Goal: Transaction & Acquisition: Purchase product/service

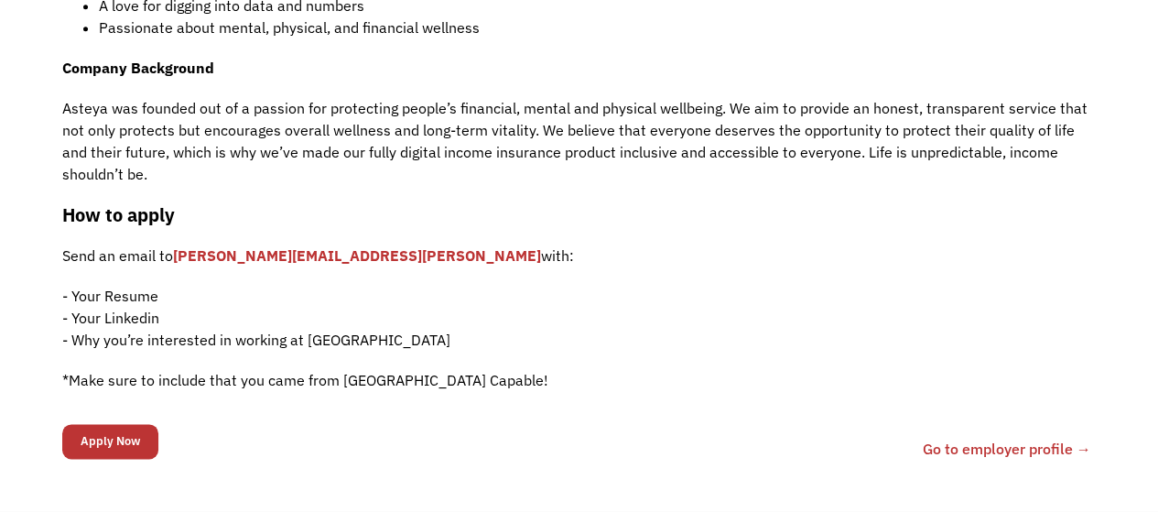
scroll to position [915, 0]
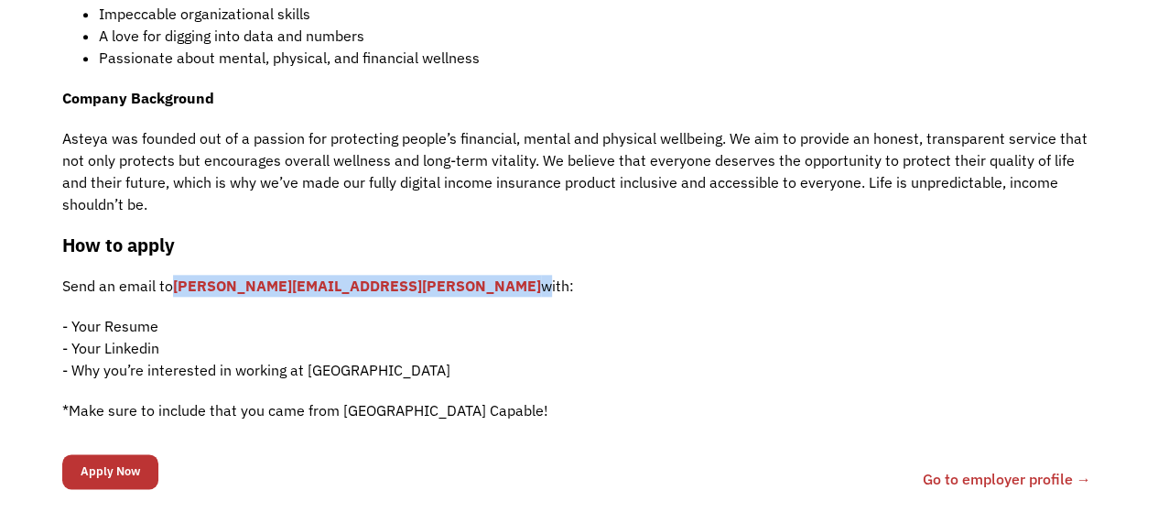
drag, startPoint x: 381, startPoint y: 288, endPoint x: 178, endPoint y: 276, distance: 202.7
click at [178, 276] on p "Send an email to noelle.mcentee@asteya.word with:" at bounding box center [579, 286] width 1034 height 22
copy p "noelle.mcentee@asteya.word"
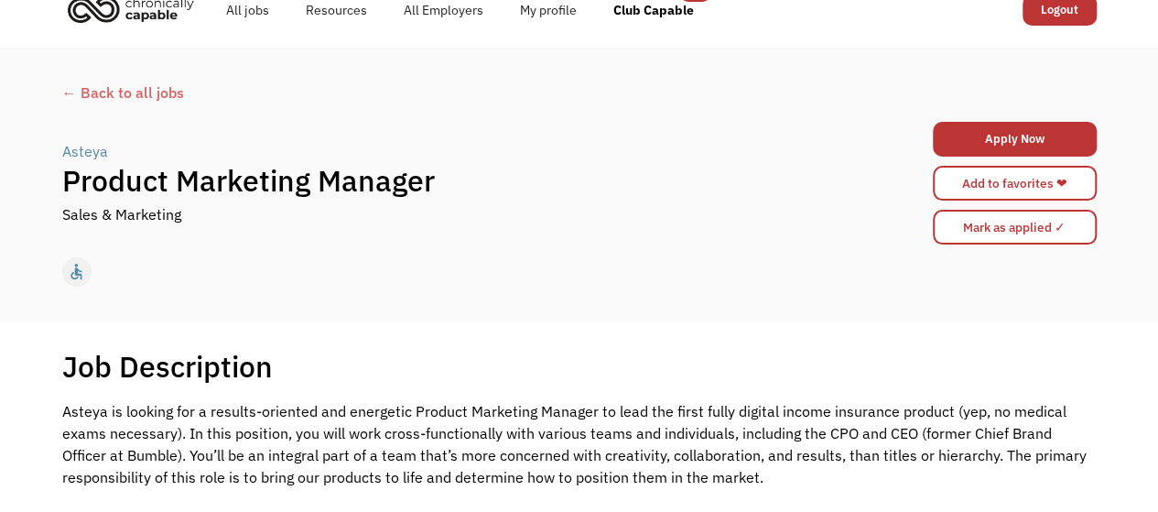
scroll to position [0, 0]
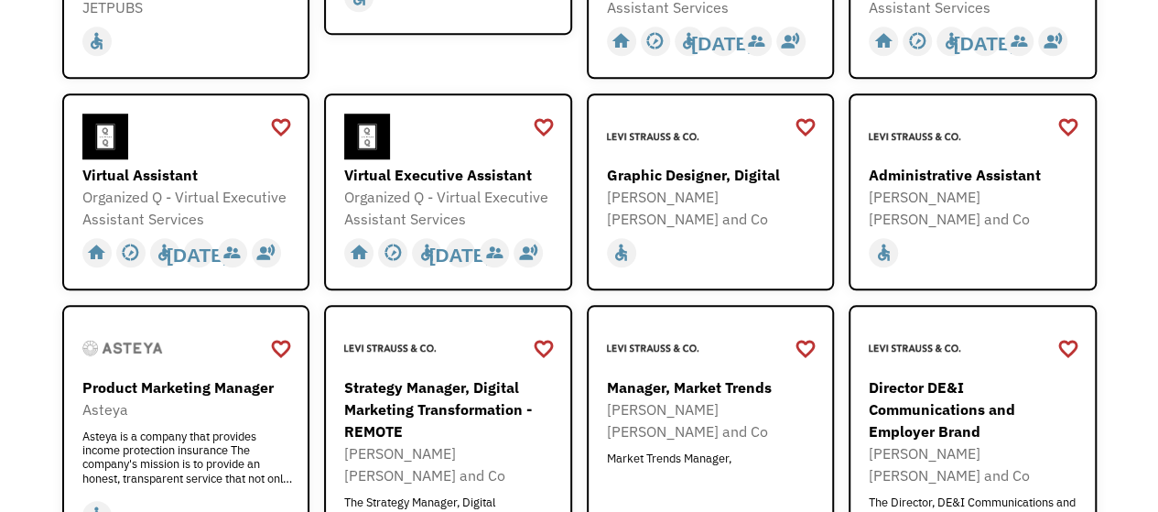
scroll to position [732, 0]
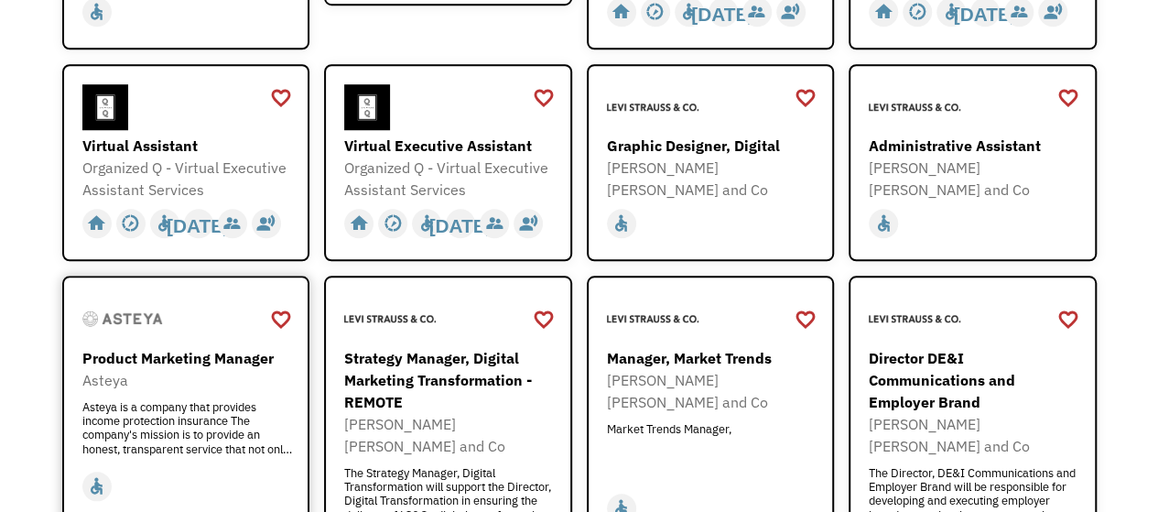
click at [225, 396] on div "Product Marketing Manager Asteya Asteya is a company that provides income prote…" at bounding box center [188, 401] width 212 height 108
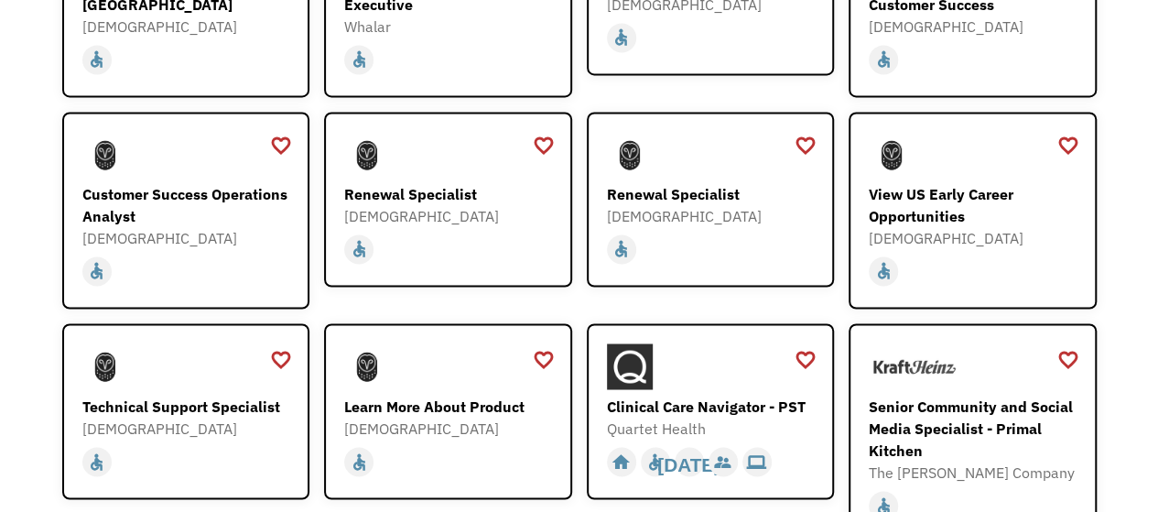
scroll to position [1464, 0]
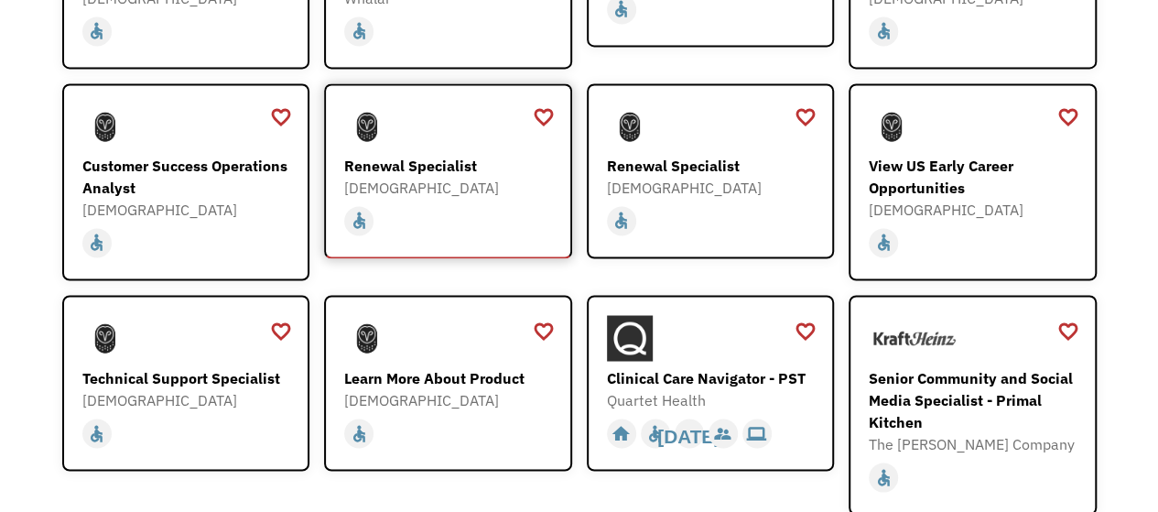
click at [439, 155] on div "Renewal Specialist" at bounding box center [450, 166] width 212 height 22
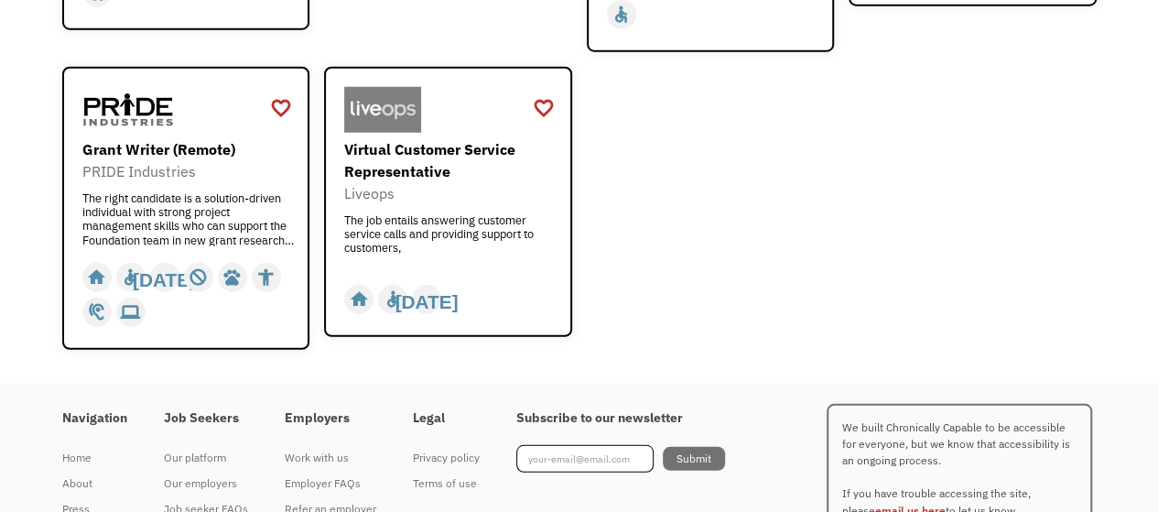
scroll to position [2442, 0]
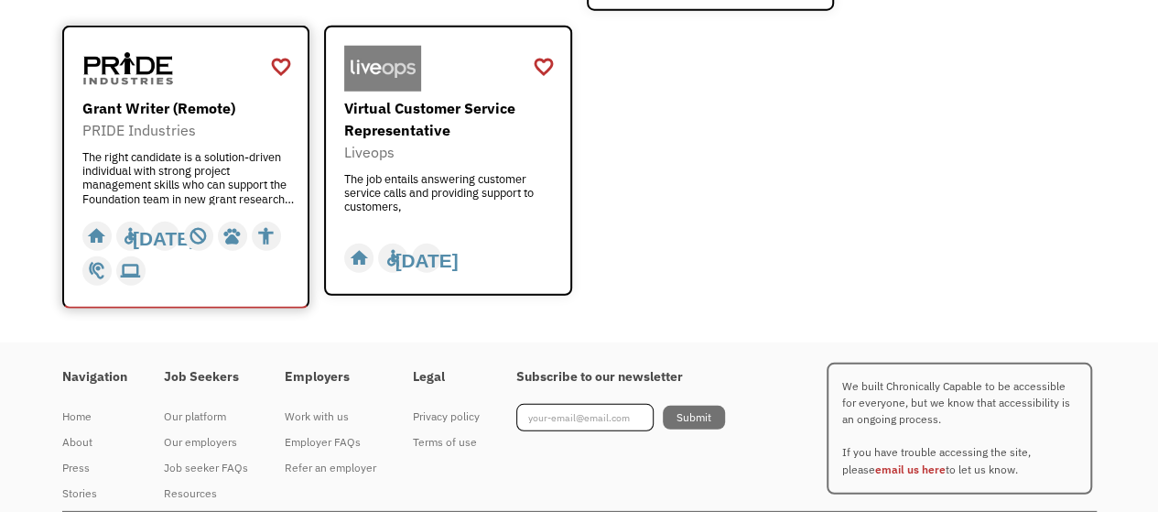
click at [244, 119] on div "PRIDE Industries" at bounding box center [188, 130] width 212 height 22
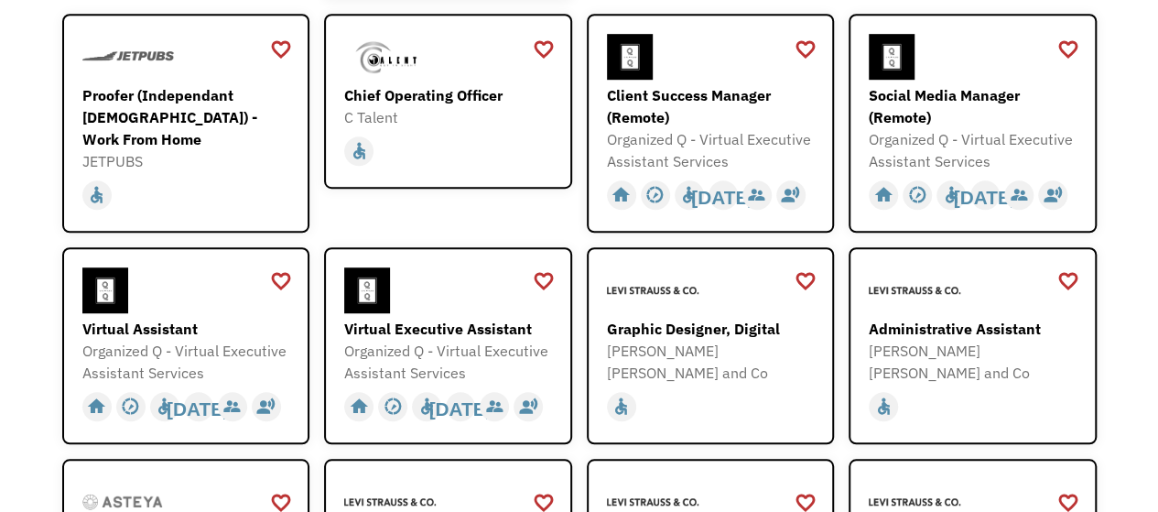
scroll to position [824, 0]
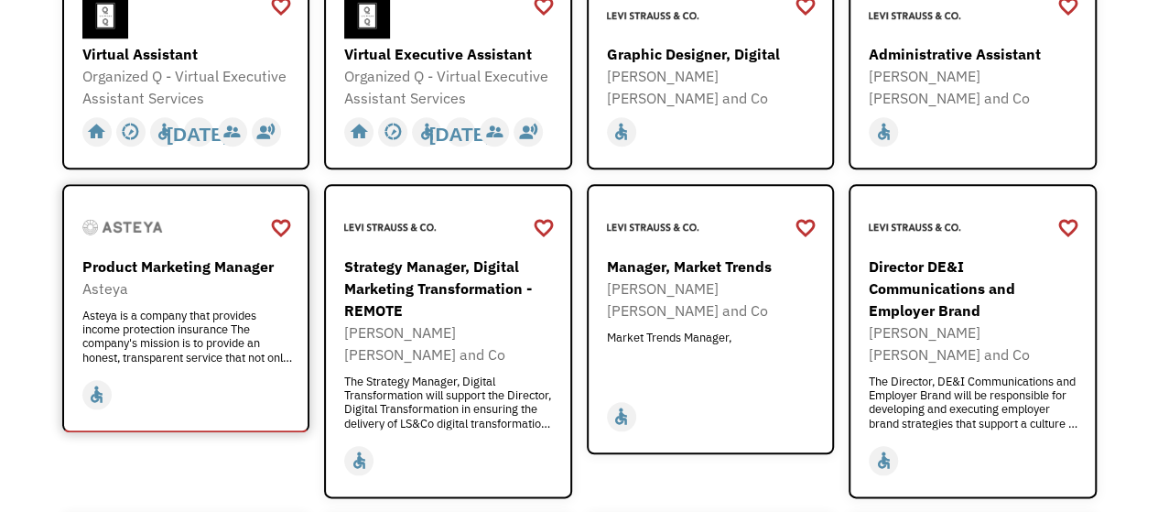
click at [259, 322] on div "Asteya is a company that provides income protection insurance The company's mis…" at bounding box center [188, 335] width 212 height 55
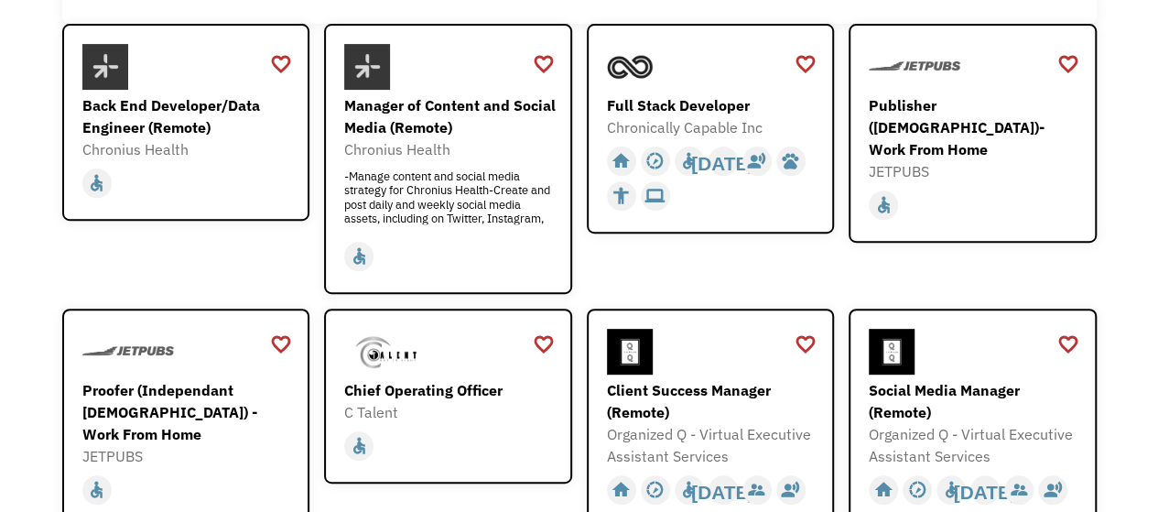
scroll to position [0, 0]
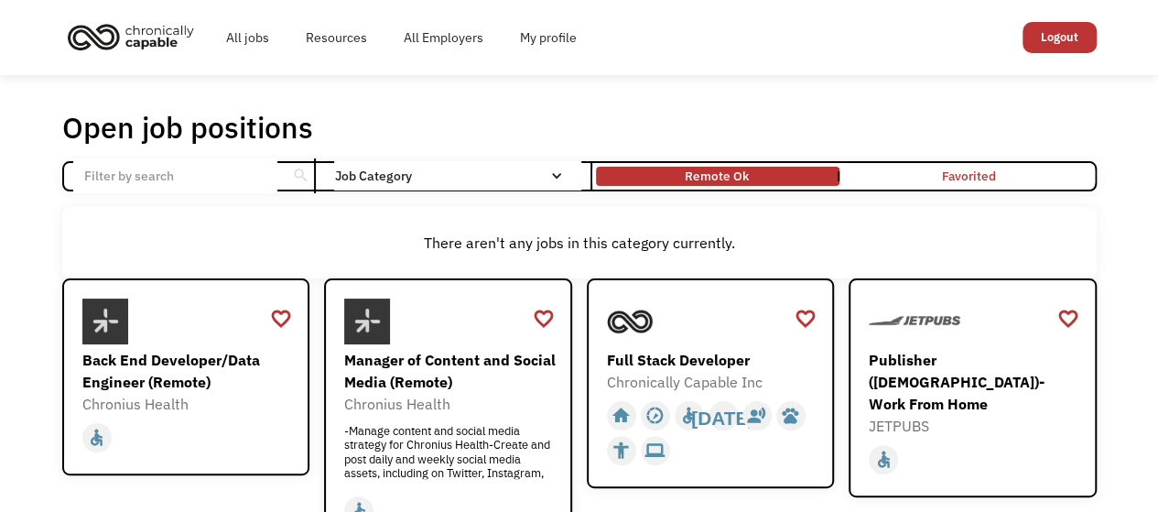
click at [147, 41] on img "home" at bounding box center [130, 36] width 137 height 40
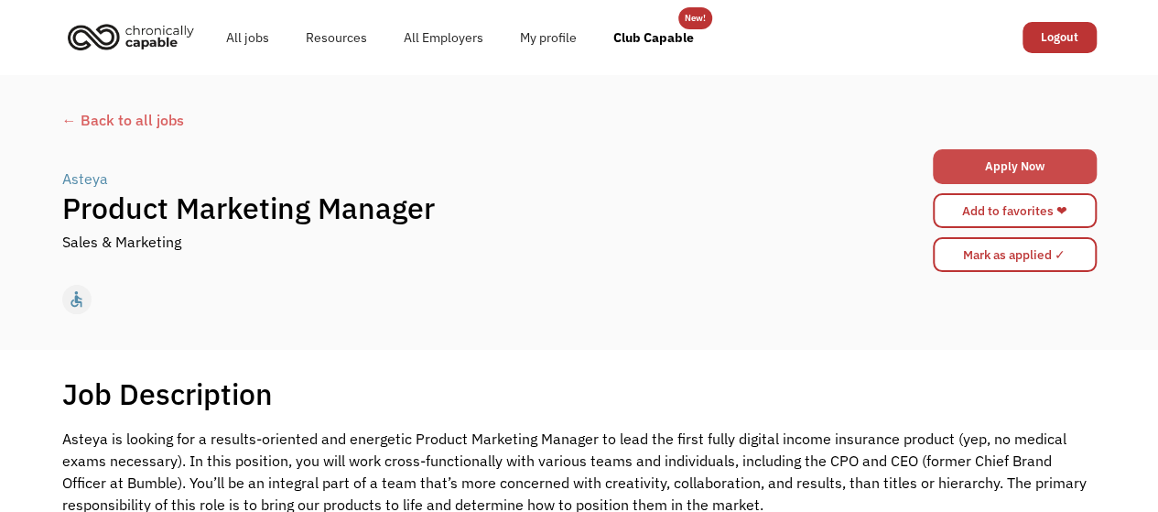
click at [976, 167] on link "Apply Now" at bounding box center [1015, 166] width 164 height 35
click at [531, 242] on div "Sales & Marketing" at bounding box center [450, 242] width 776 height 22
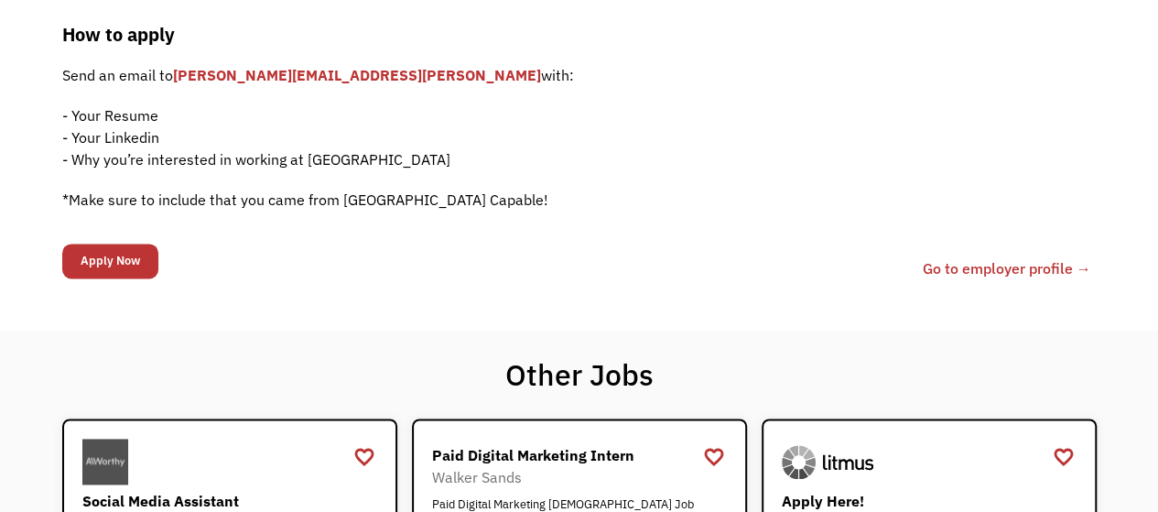
scroll to position [1098, 0]
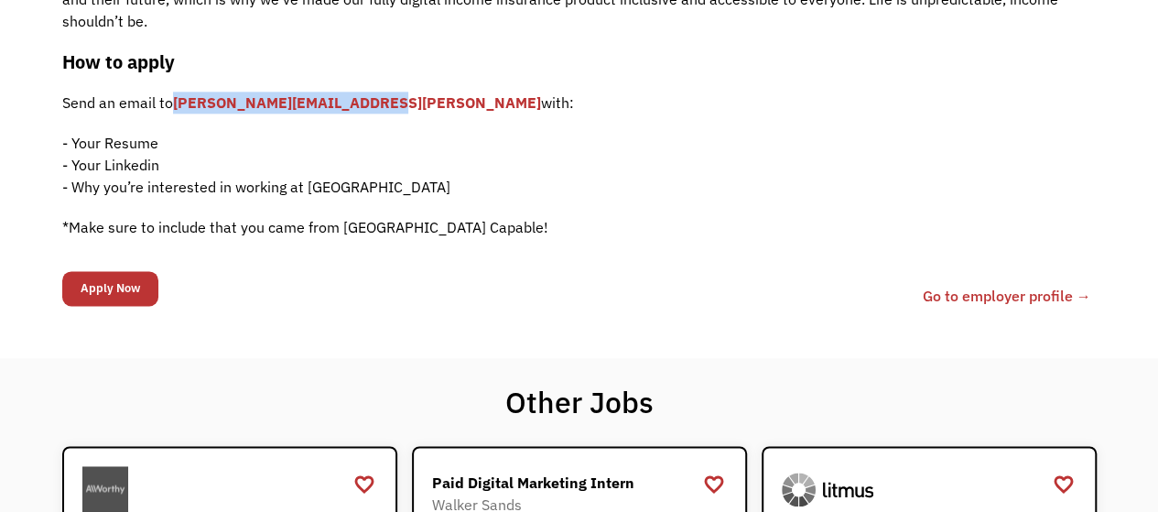
drag, startPoint x: 378, startPoint y: 102, endPoint x: 176, endPoint y: 107, distance: 202.4
click at [176, 107] on p "Send an email to noelle.mcentee@asteya.word with:" at bounding box center [579, 103] width 1034 height 22
copy link "noelle.mcentee@asteya.word"
click at [670, 172] on p "- Your Resume - Your Linkedin - Why you’re interested in working at Asteya" at bounding box center [579, 165] width 1034 height 66
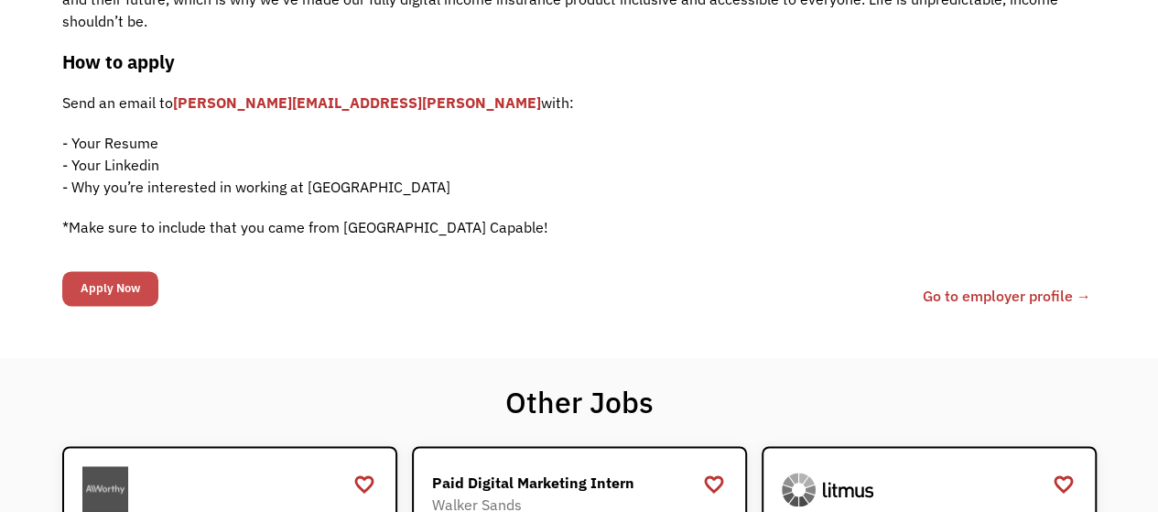
click at [106, 291] on input "Apply Now" at bounding box center [110, 288] width 96 height 35
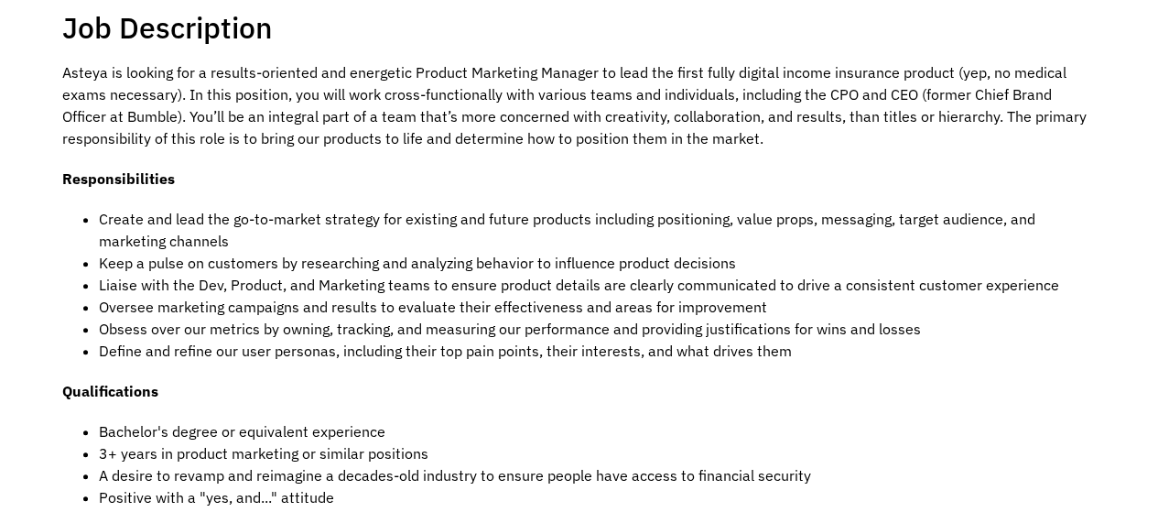
scroll to position [0, 0]
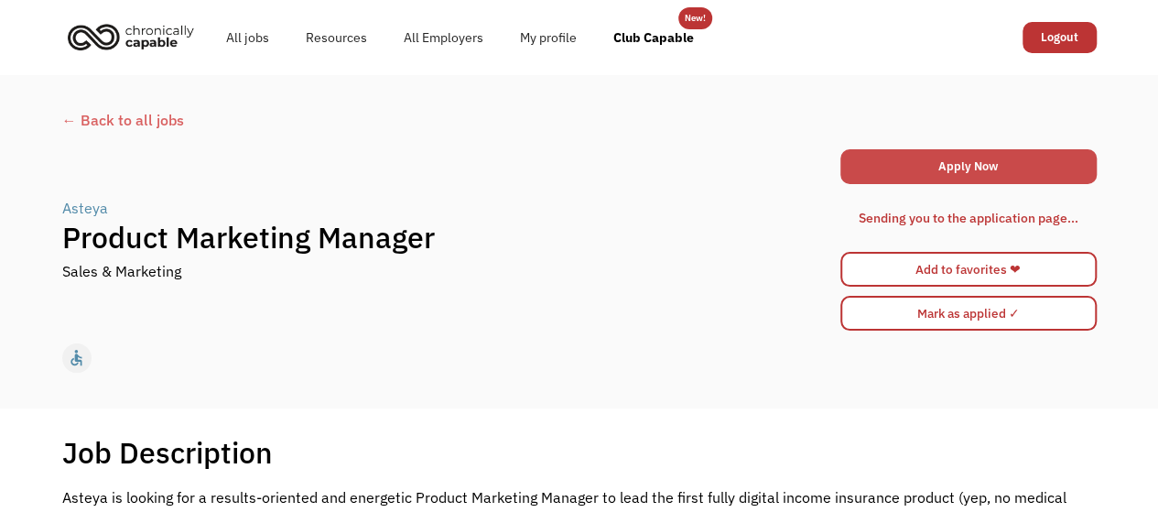
click at [923, 178] on link "Apply Now" at bounding box center [968, 166] width 256 height 35
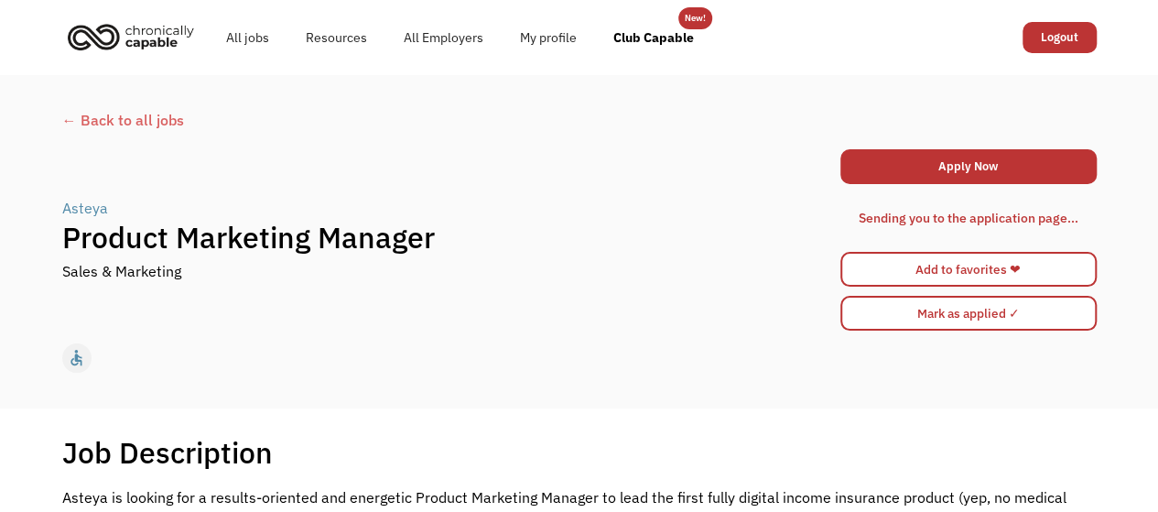
click at [931, 146] on div "Apply Now 68948f84aa4c049682fd5c23 lindseybmeyer@gmail.com Lindsey Peterson pro…" at bounding box center [968, 240] width 256 height 190
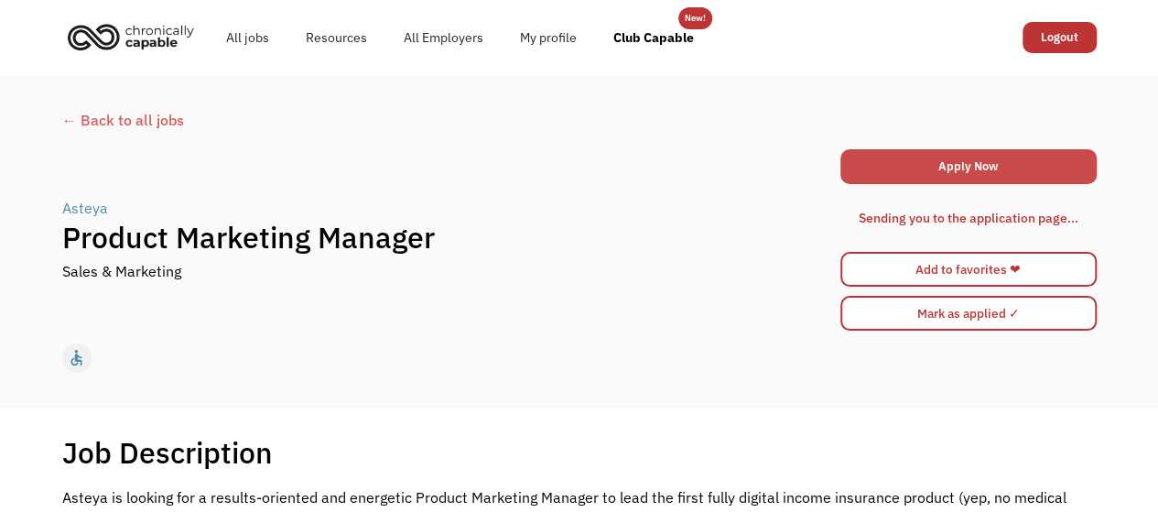
click at [927, 153] on link "Apply Now" at bounding box center [968, 166] width 256 height 35
click at [924, 170] on link "Apply Now" at bounding box center [968, 166] width 256 height 35
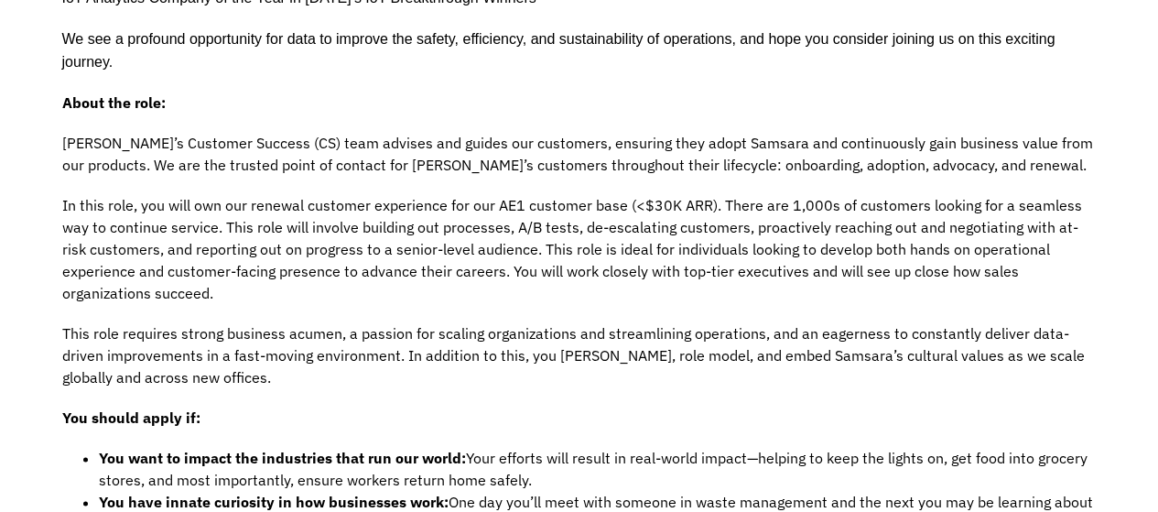
scroll to position [1098, 0]
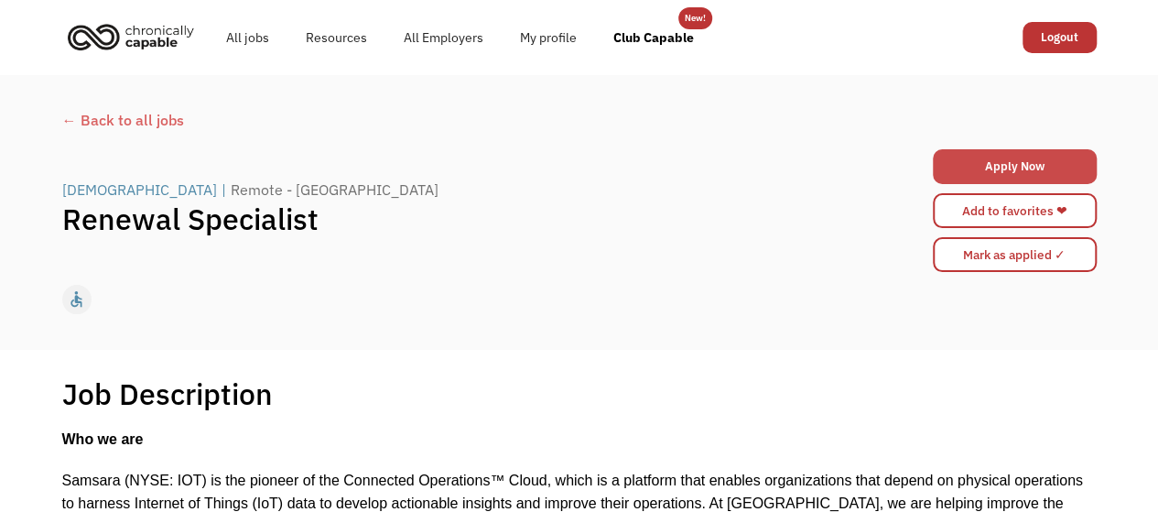
click at [1001, 168] on link "Apply Now" at bounding box center [1015, 166] width 164 height 35
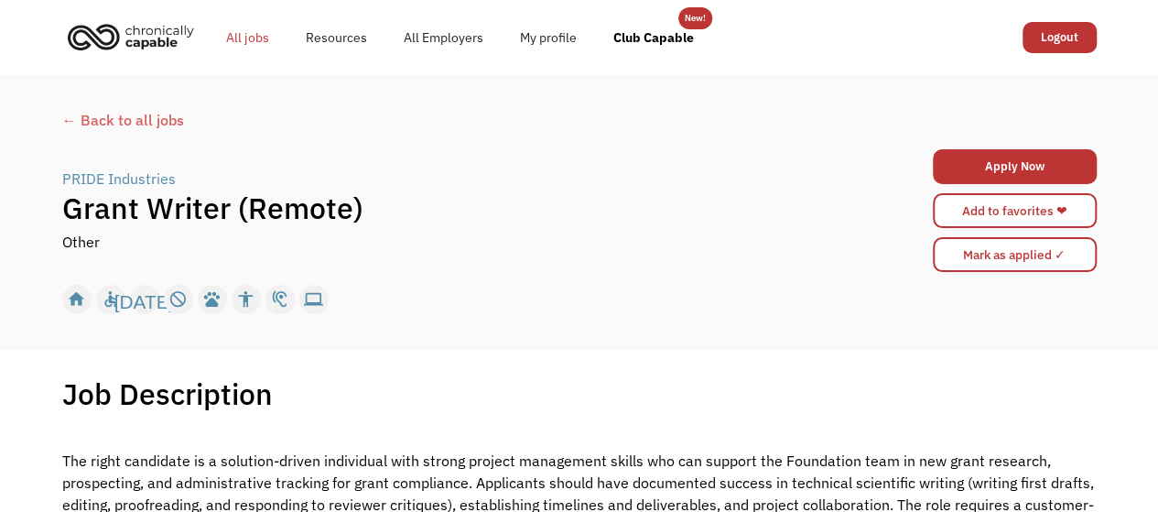
click at [253, 38] on link "All jobs" at bounding box center [248, 37] width 80 height 59
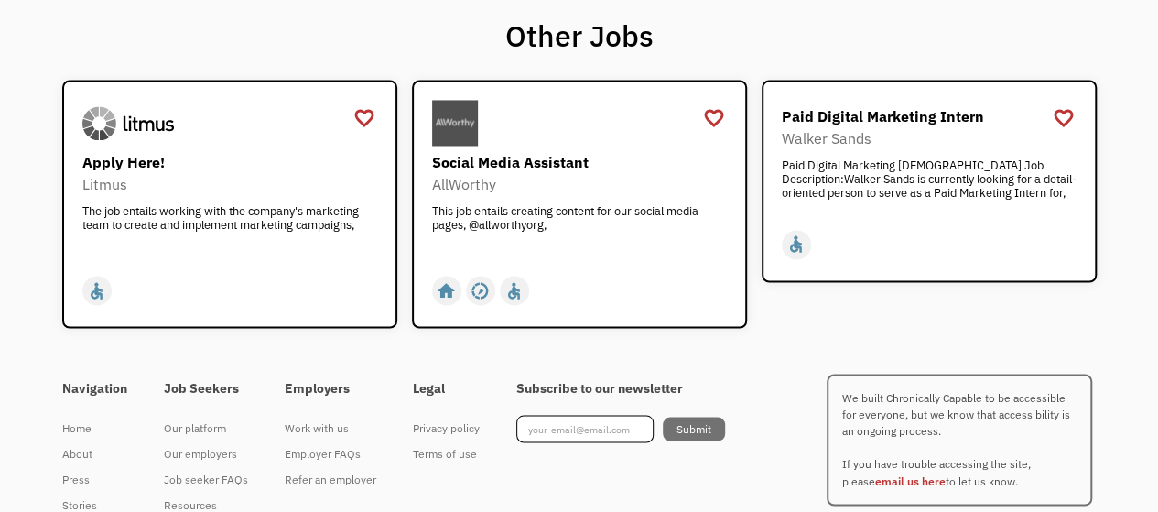
scroll to position [1190, 0]
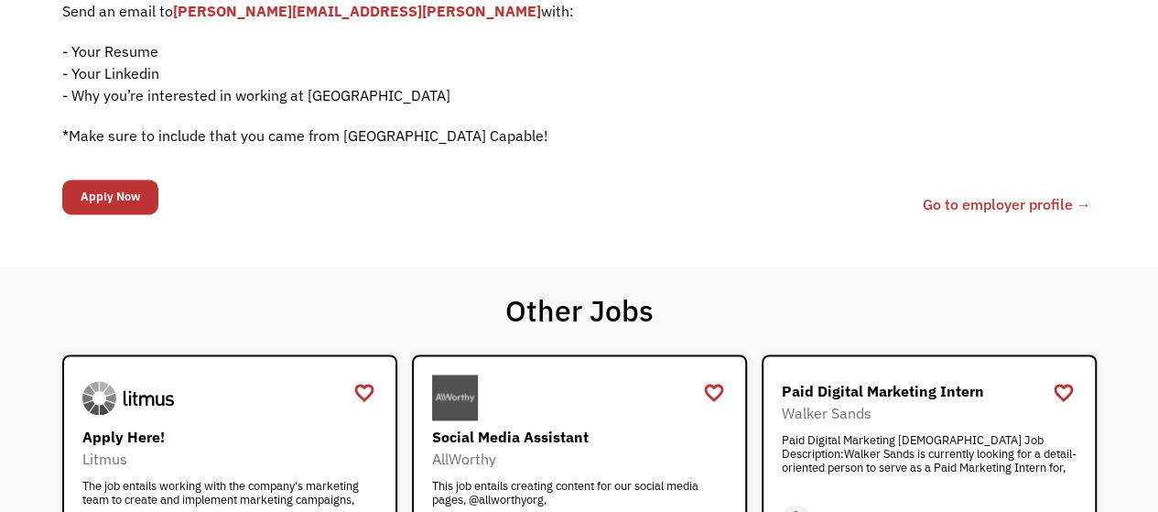
click at [1040, 206] on link "Go to employer profile →" at bounding box center [1007, 204] width 168 height 22
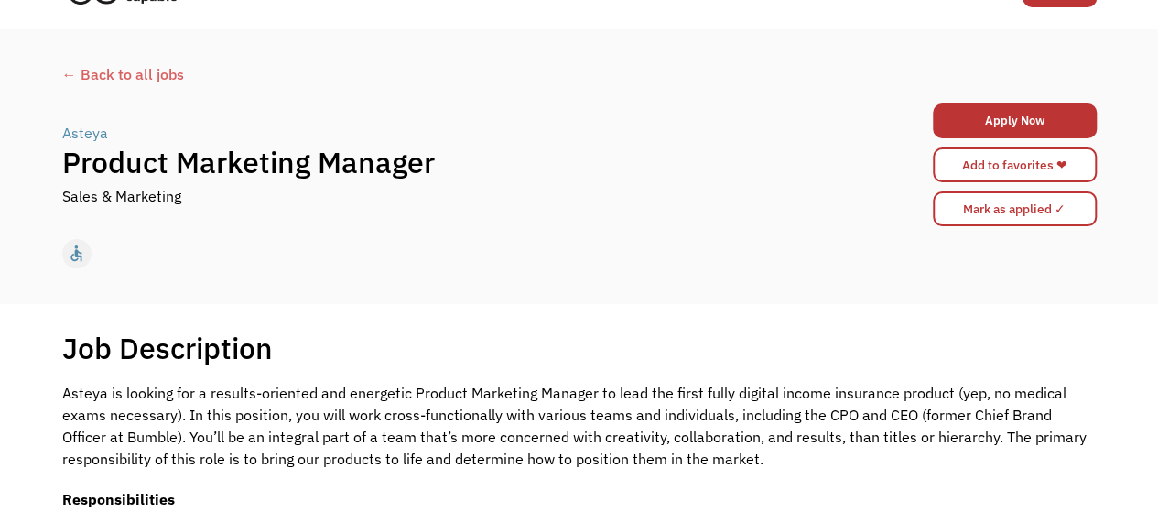
scroll to position [0, 0]
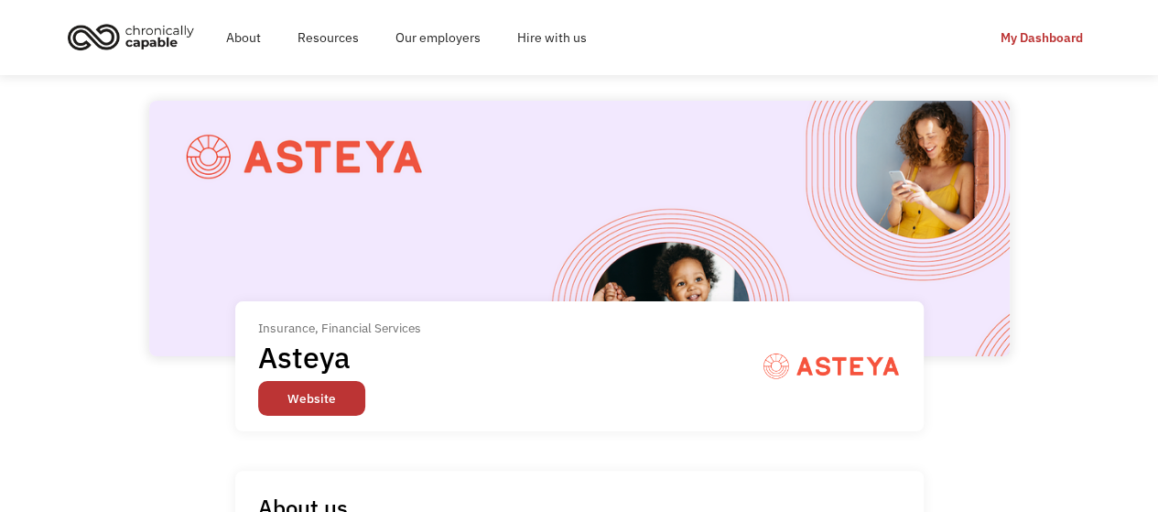
click at [280, 397] on link "Website" at bounding box center [311, 398] width 107 height 35
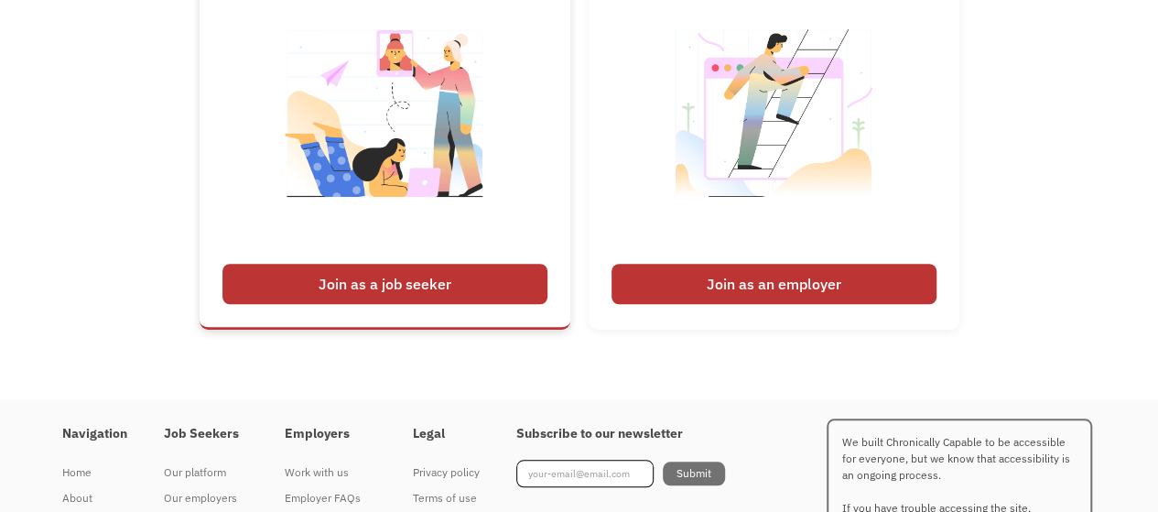
scroll to position [4204, 0]
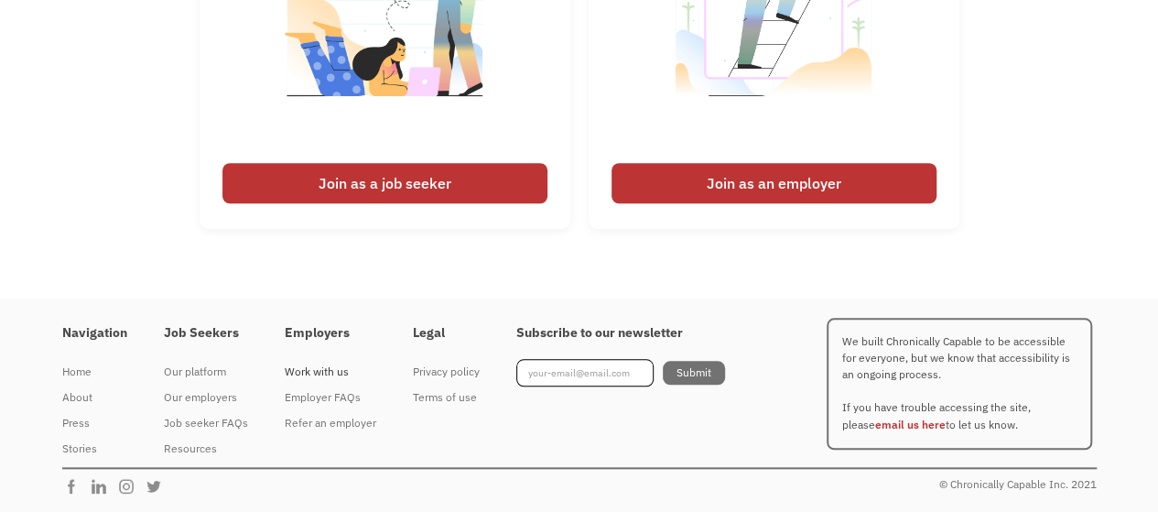
click at [327, 378] on div "Work with us" at bounding box center [331, 372] width 92 height 22
click at [225, 426] on div "Job seeker FAQs" at bounding box center [206, 423] width 84 height 22
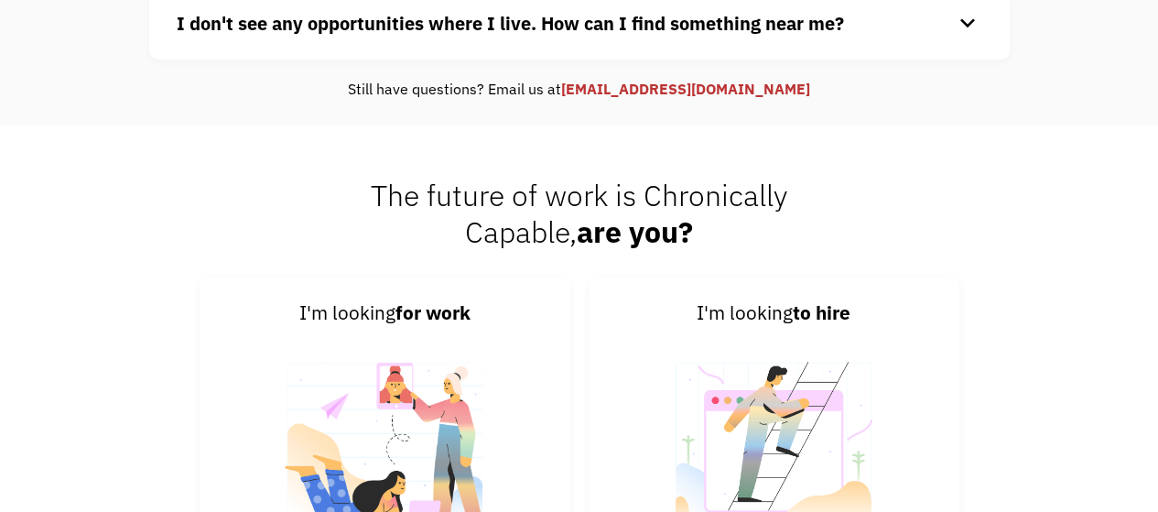
scroll to position [549, 0]
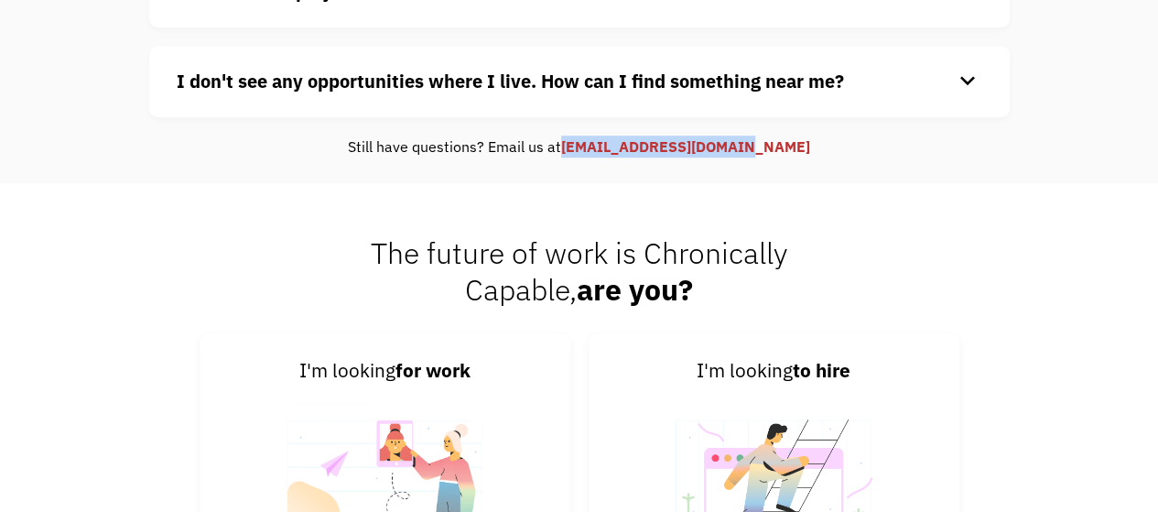
drag, startPoint x: 785, startPoint y: 147, endPoint x: 599, endPoint y: 158, distance: 187.0
copy link "[EMAIL_ADDRESS][DOMAIN_NAME]"
